Goal: Communication & Community: Answer question/provide support

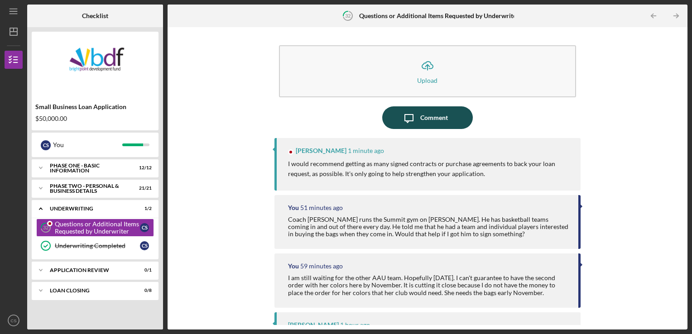
click at [422, 124] on div "Comment" at bounding box center [434, 117] width 28 height 23
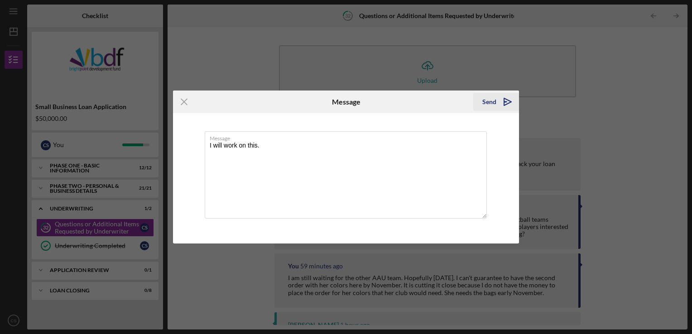
type textarea "I will work on this."
click at [490, 102] on div "Send" at bounding box center [489, 102] width 14 height 18
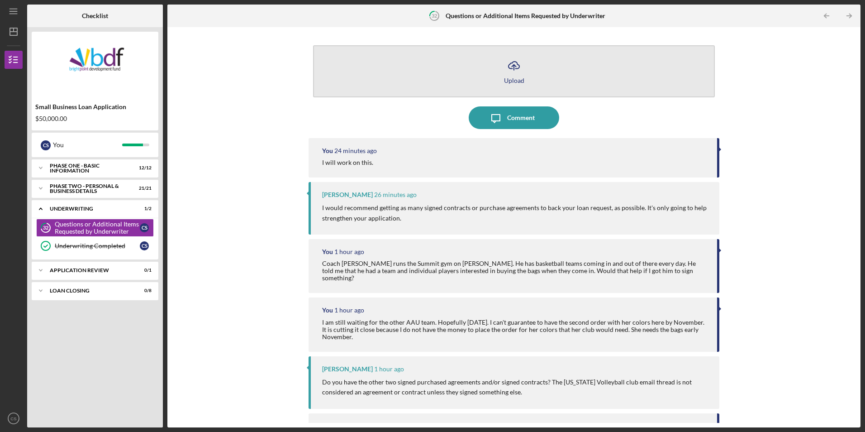
click at [512, 66] on icon "Icon/Upload" at bounding box center [514, 65] width 23 height 23
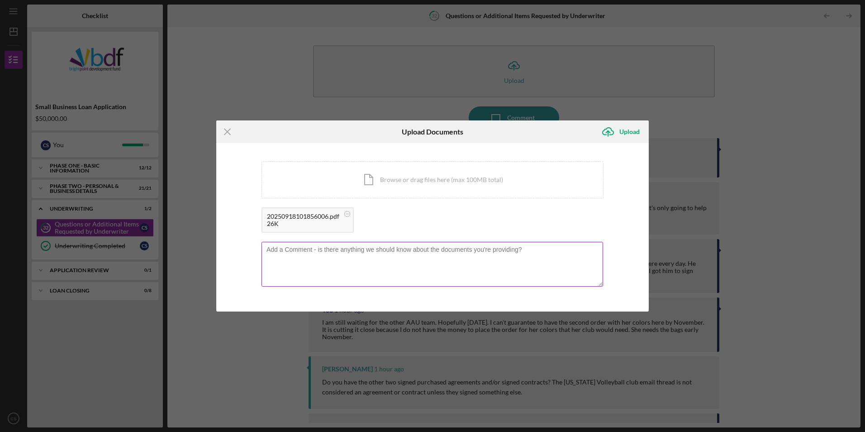
click at [306, 253] on textarea at bounding box center [433, 264] width 342 height 44
type textarea "H"
click at [421, 249] on textarea "[PERSON_NAME] runs a Men's ministries group of 14 guys." at bounding box center [433, 264] width 342 height 44
click at [492, 251] on textarea "[PERSON_NAME] runs a Men's ministries group of 14 guys. The go on retreats and …" at bounding box center [433, 264] width 342 height 44
click at [553, 246] on textarea "[PERSON_NAME] runs a Men's ministries group of 14 guys. The go on retreats and …" at bounding box center [433, 264] width 342 height 44
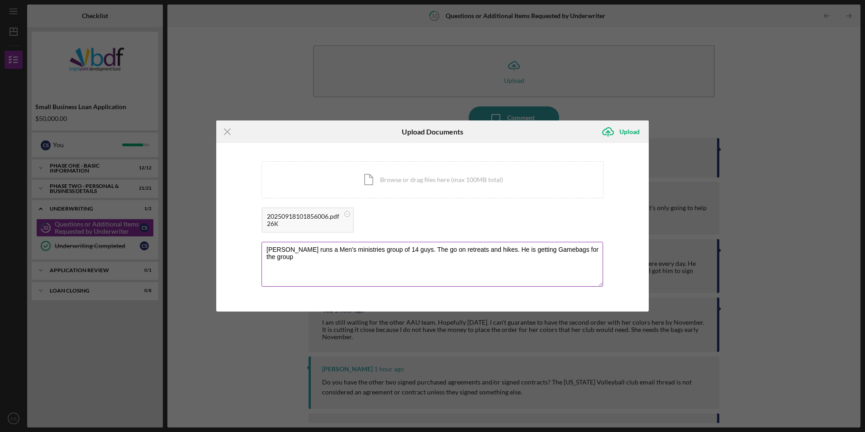
click at [592, 248] on textarea "[PERSON_NAME] runs a Men's ministries group of 14 guys. The go on retreats and …" at bounding box center [433, 264] width 342 height 44
type textarea "[PERSON_NAME] runs a Men's ministries group of 14 guys. The go on retreats and …"
click at [609, 132] on icon "Icon/Upload" at bounding box center [608, 131] width 23 height 23
